Goal: Task Accomplishment & Management: Manage account settings

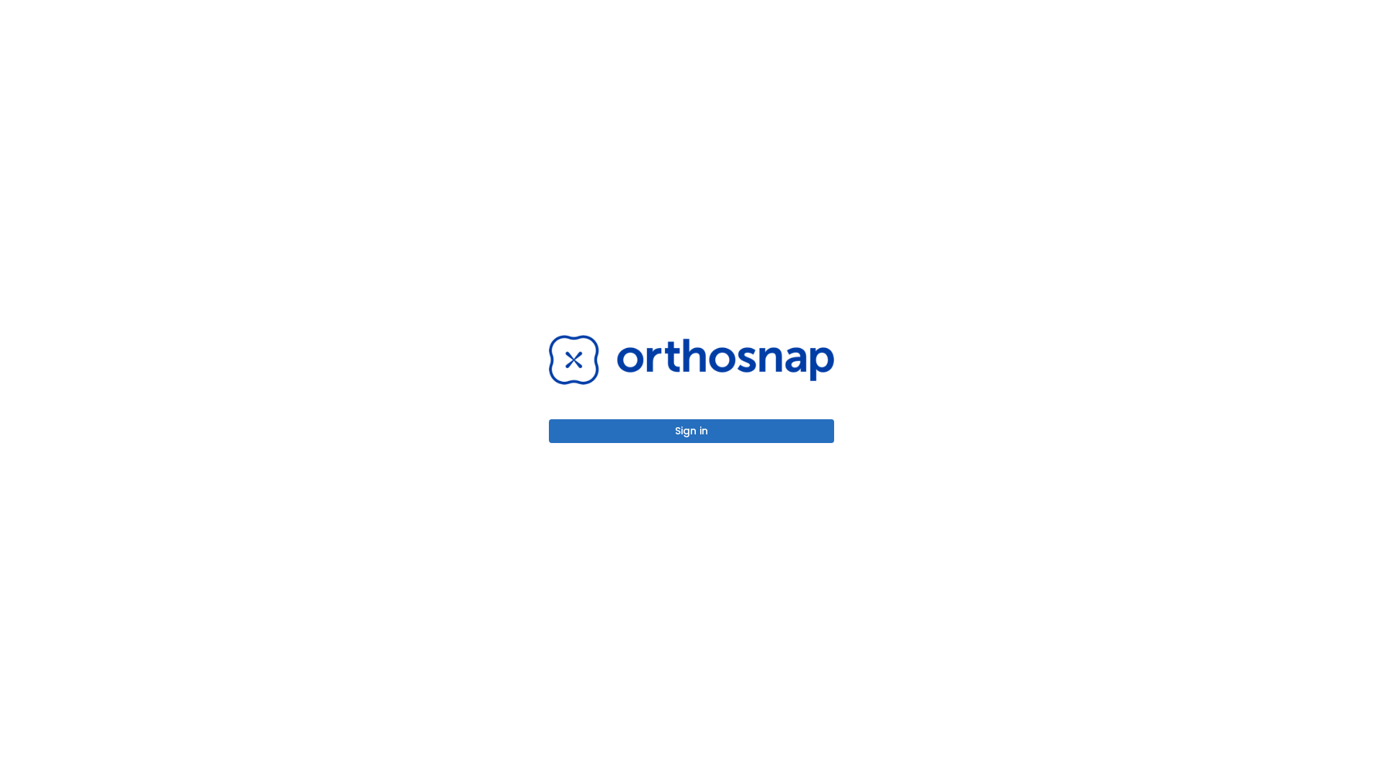
click at [692, 431] on button "Sign in" at bounding box center [691, 431] width 285 height 24
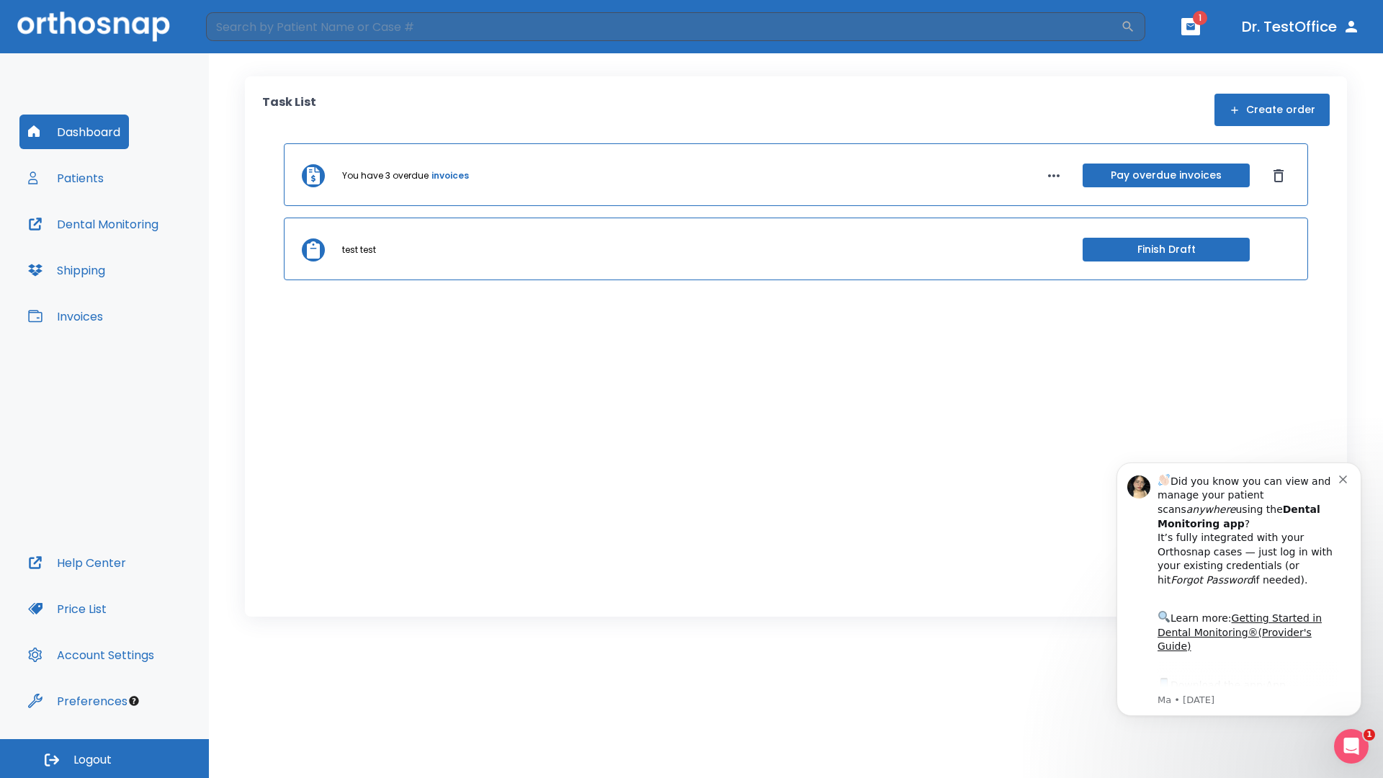
click at [104, 759] on span "Logout" at bounding box center [92, 760] width 38 height 16
